Goal: Task Accomplishment & Management: Manage account settings

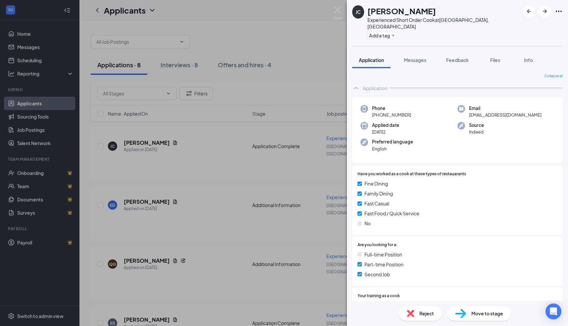
scroll to position [147, 0]
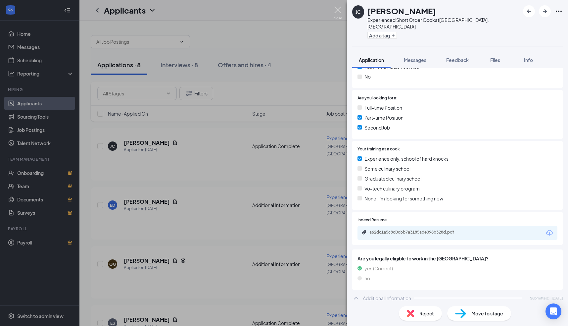
click at [338, 10] on img at bounding box center [338, 13] width 8 height 13
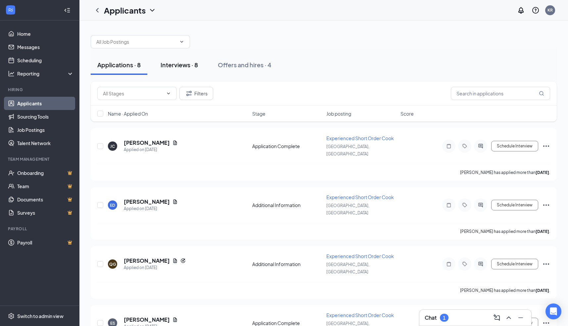
click at [171, 66] on div "Interviews · 8" at bounding box center [179, 65] width 37 height 8
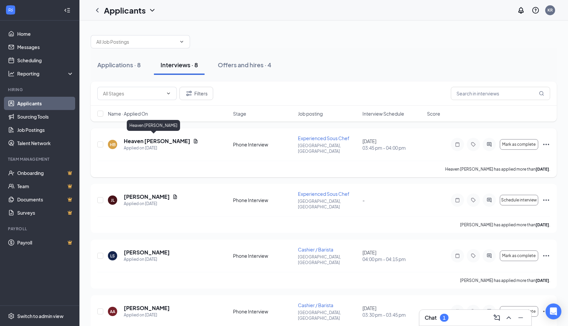
click at [158, 138] on h5 "Heaven [PERSON_NAME]" at bounding box center [157, 140] width 67 height 7
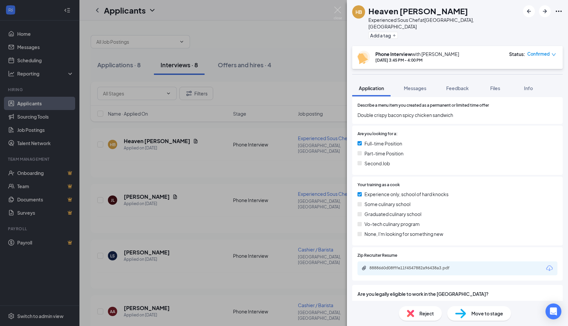
scroll to position [265, 0]
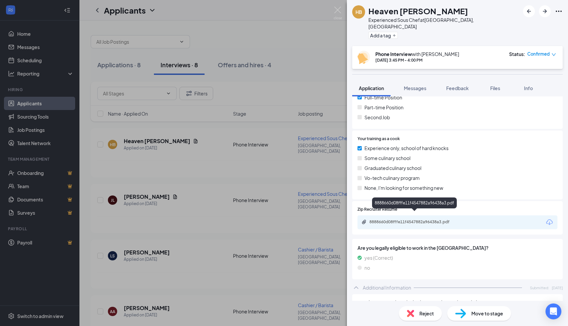
click at [398, 219] on div "8888660d08fffe11f4547882a96438a3.pdf" at bounding box center [416, 221] width 93 height 5
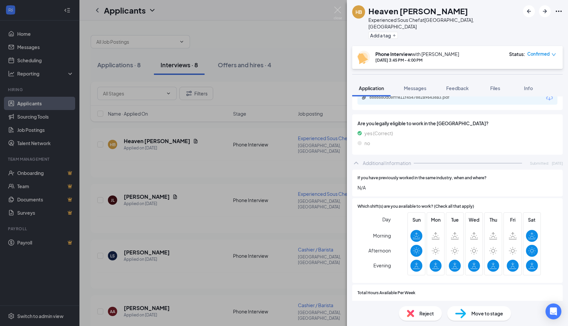
scroll to position [395, 0]
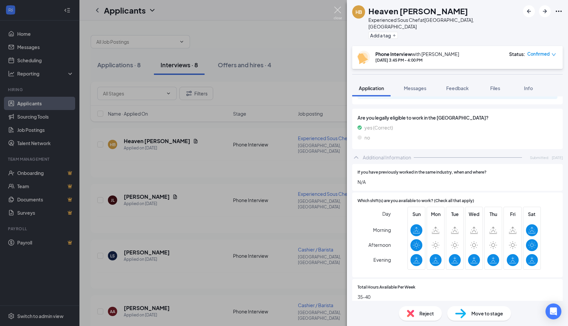
click at [338, 9] on img at bounding box center [338, 13] width 8 height 13
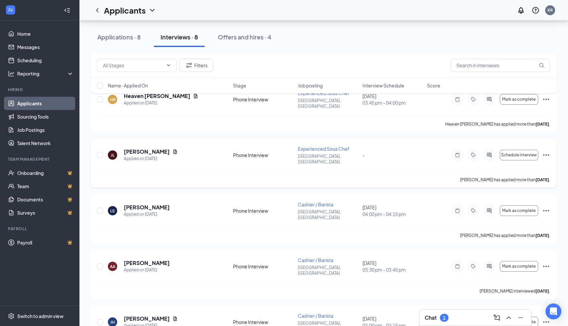
scroll to position [52, 0]
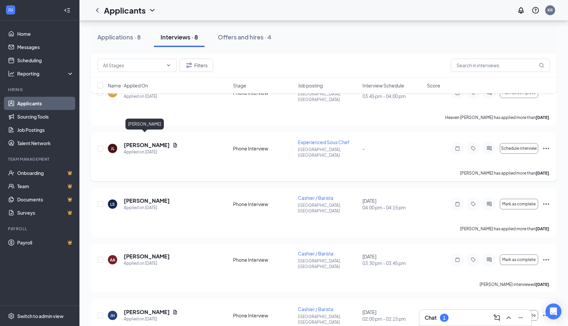
click at [140, 141] on h5 "[PERSON_NAME]" at bounding box center [147, 144] width 46 height 7
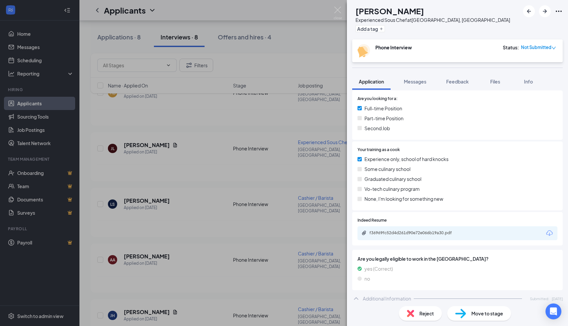
scroll to position [247, 0]
click at [405, 233] on div "f36969fc52d4d261d90e72e066b19a30.pdf" at bounding box center [416, 232] width 93 height 5
click at [338, 11] on img at bounding box center [338, 13] width 8 height 13
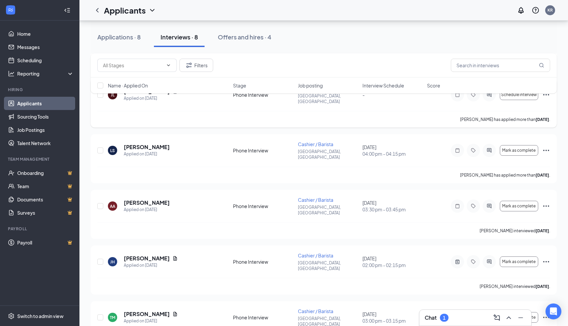
scroll to position [106, 0]
click at [148, 143] on h5 "[PERSON_NAME]" at bounding box center [147, 146] width 46 height 7
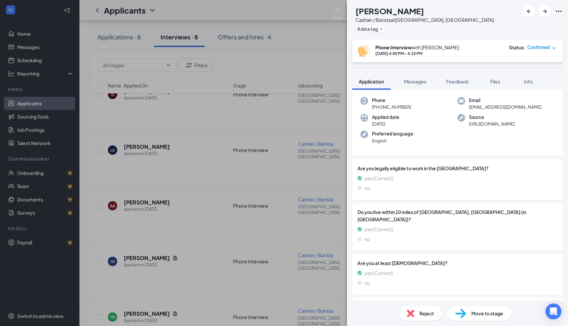
scroll to position [25, 0]
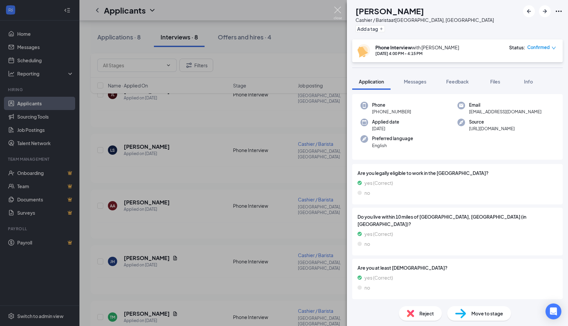
click at [335, 11] on img at bounding box center [338, 13] width 8 height 13
